Goal: Task Accomplishment & Management: Use online tool/utility

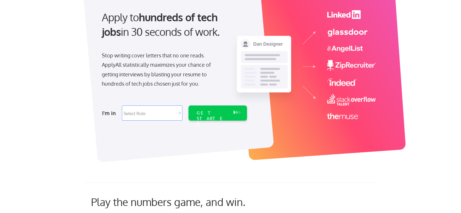
scroll to position [58, 0]
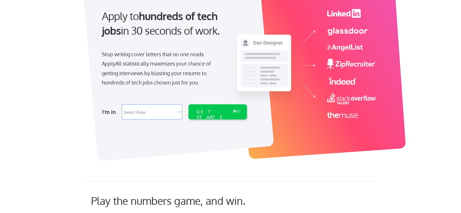
click at [160, 114] on select "Select Role Software Engineering Product Management Customer Success Sales UI/U…" at bounding box center [152, 111] width 60 height 15
select select ""sales0""
click at [122, 104] on select "Select Role Software Engineering Product Management Customer Success Sales UI/U…" at bounding box center [152, 111] width 60 height 15
select select ""sales0""
click at [204, 114] on div "GET STARTED" at bounding box center [212, 117] width 31 height 17
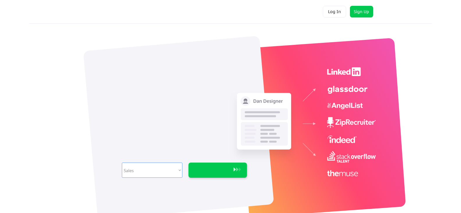
select select ""sales0""
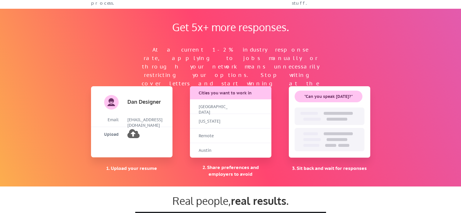
scroll to position [378, 0]
